Goal: Task Accomplishment & Management: Complete application form

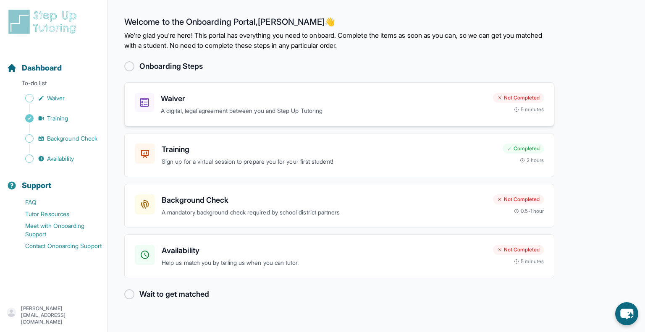
click at [254, 103] on h3 "Waiver" at bounding box center [323, 99] width 325 height 12
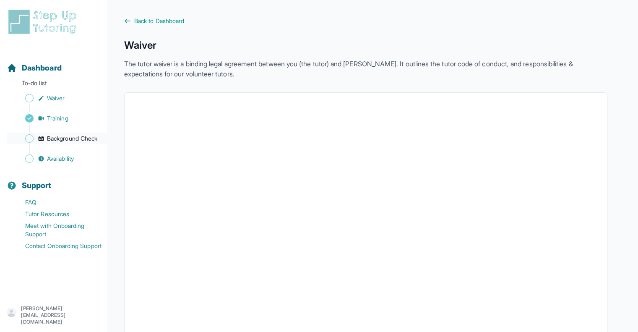
click at [89, 142] on span "Background Check" at bounding box center [72, 138] width 50 height 8
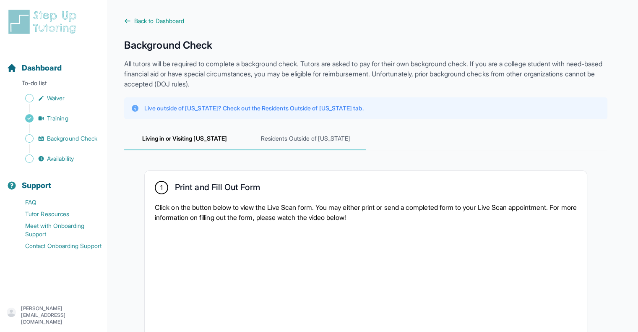
click at [310, 149] on span "Residents Outside of [US_STATE]" at bounding box center [305, 139] width 121 height 23
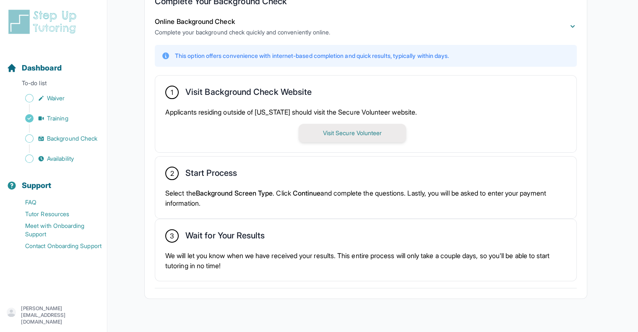
scroll to position [200, 0]
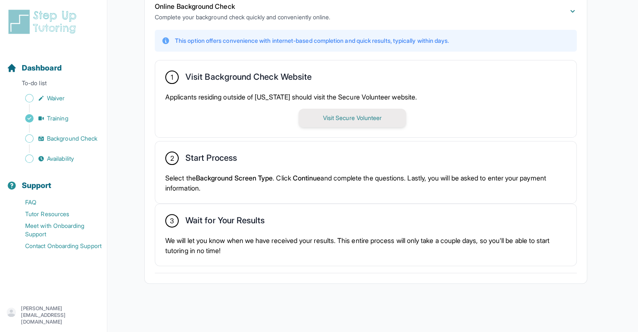
click at [366, 119] on button "Visit Secure Volunteer" at bounding box center [352, 118] width 107 height 18
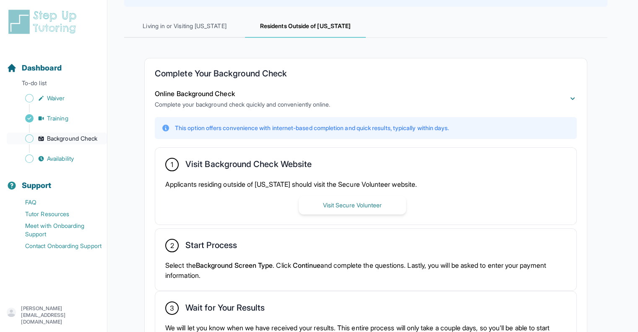
scroll to position [111, 0]
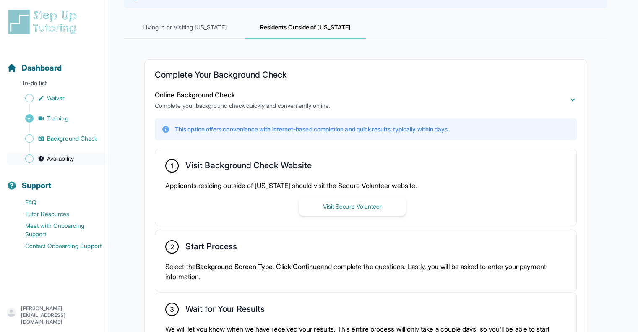
click at [72, 161] on span "Availability" at bounding box center [60, 158] width 27 height 8
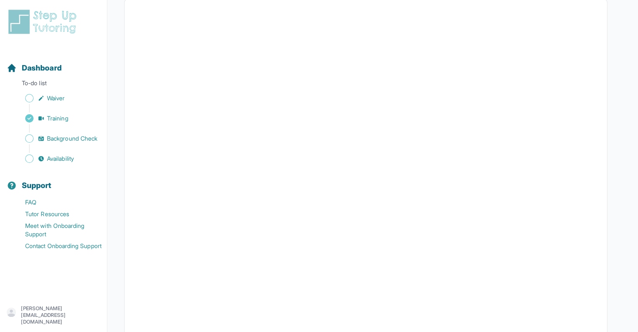
scroll to position [88, 0]
